Goal: Check status: Check status

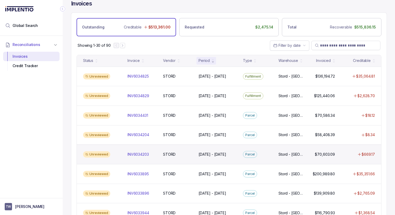
scroll to position [13, 0]
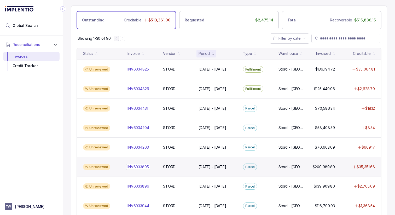
click at [130, 166] on p "INV6033895" at bounding box center [138, 167] width 24 height 6
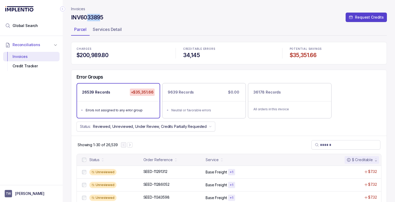
drag, startPoint x: 88, startPoint y: 19, endPoint x: 100, endPoint y: 19, distance: 12.8
click at [100, 19] on h4 "INV6033895" at bounding box center [87, 17] width 32 height 7
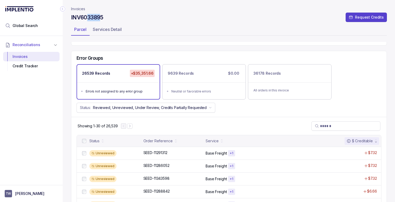
scroll to position [25, 0]
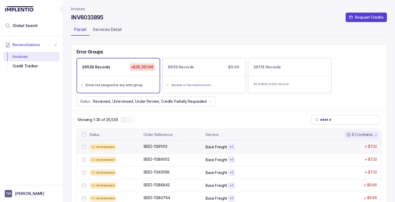
click at [134, 146] on div "Unreviewed" at bounding box center [114, 147] width 51 height 6
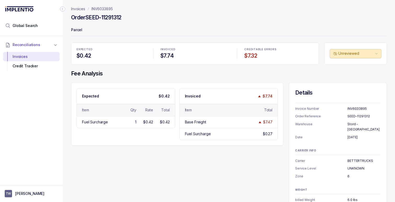
scroll to position [1, 0]
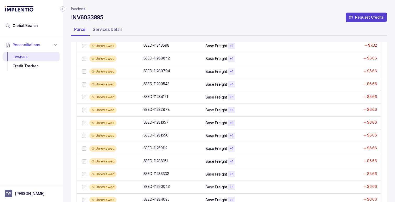
scroll to position [162, 0]
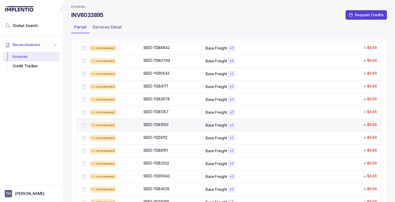
click at [142, 124] on div "Unreviewed SEED-11281550 SEED-11281550 Base Freight + 1 $6.66" at bounding box center [229, 124] width 305 height 13
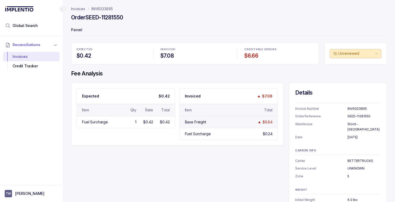
scroll to position [1, 0]
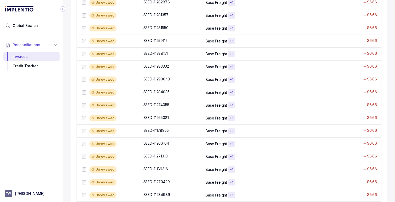
scroll to position [351, 0]
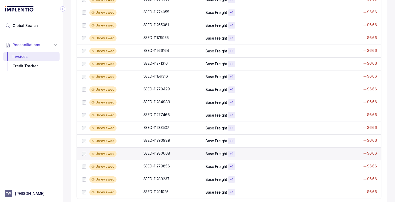
click at [126, 155] on div "Unreviewed SEED-11280608 SEED-11280608 Base Freight + 1 $6.66" at bounding box center [229, 153] width 305 height 13
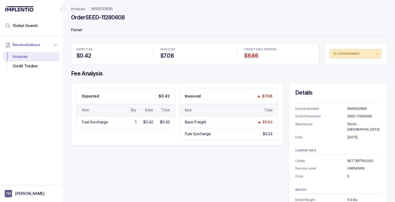
scroll to position [1, 0]
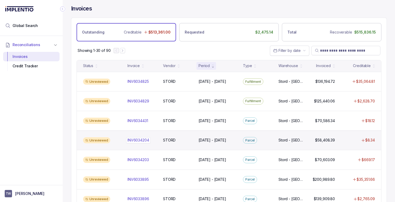
click at [134, 138] on p "INV6034204" at bounding box center [138, 140] width 24 height 6
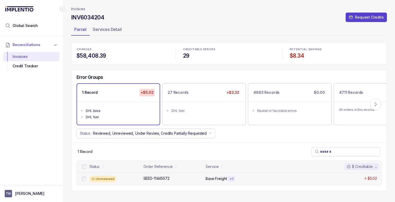
click at [161, 174] on div "Unreviewed SEED-11445572 SEED-11445572 Base Freight + 1 $5.02" at bounding box center [229, 178] width 305 height 13
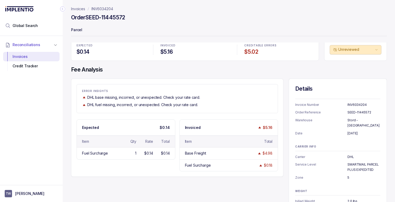
scroll to position [7, 0]
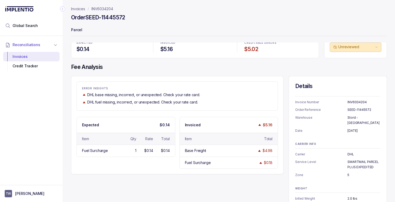
click at [152, 129] on div "Expected $0.14" at bounding box center [126, 125] width 98 height 16
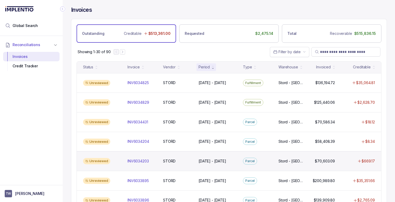
click at [105, 158] on div "Unreviewed" at bounding box center [96, 161] width 27 height 6
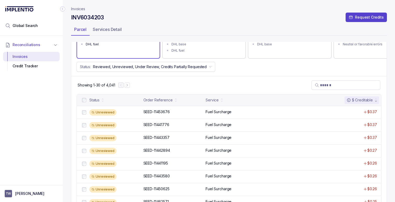
scroll to position [71, 0]
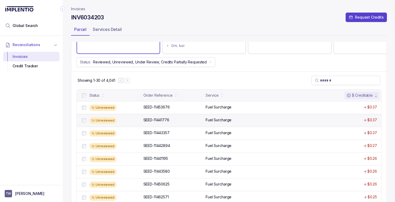
click at [157, 124] on div "Unreviewed SEED-11441776 SEED-11441776 Fuel Surcharge $0.37" at bounding box center [229, 120] width 305 height 13
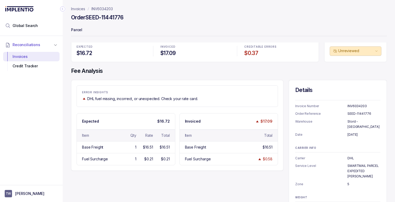
scroll to position [4, 0]
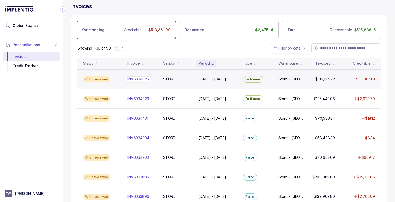
click at [145, 80] on div "INV6034825 INV6034825" at bounding box center [138, 78] width 21 height 5
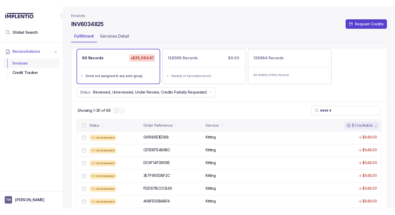
scroll to position [41, 0]
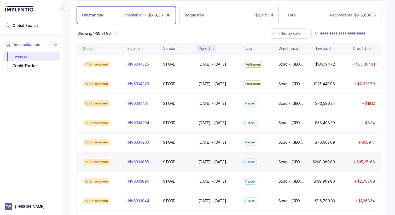
scroll to position [19, 0]
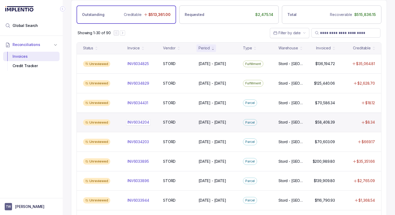
click at [133, 122] on p "INV6034204" at bounding box center [138, 123] width 24 height 6
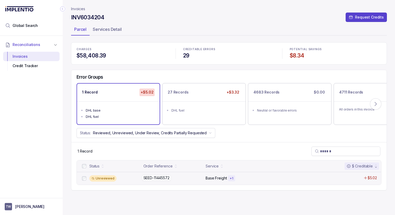
click at [153, 180] on div "SEED-11445572 SEED-11445572" at bounding box center [157, 177] width 26 height 5
